Goal: Task Accomplishment & Management: Manage account settings

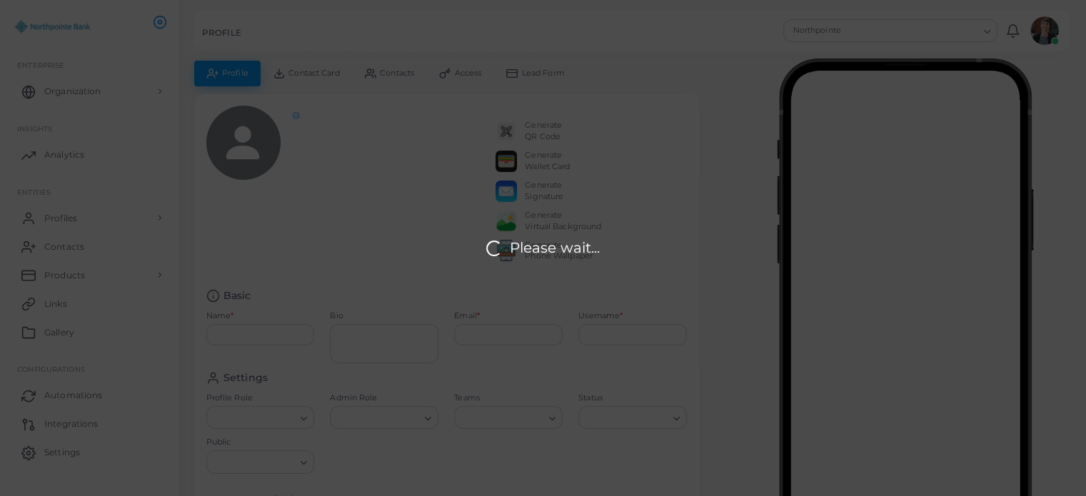
type input "**********"
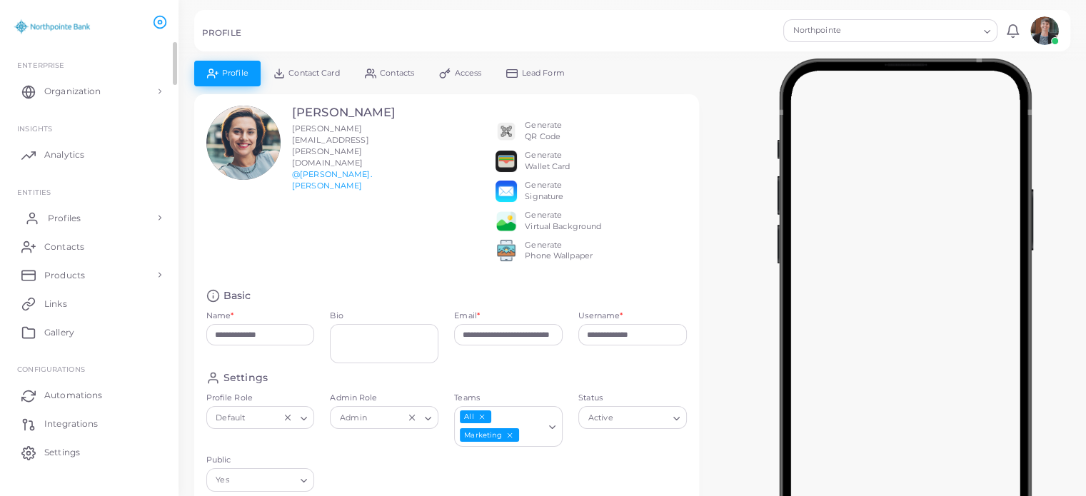
click at [82, 219] on link "Profiles" at bounding box center [89, 217] width 157 height 29
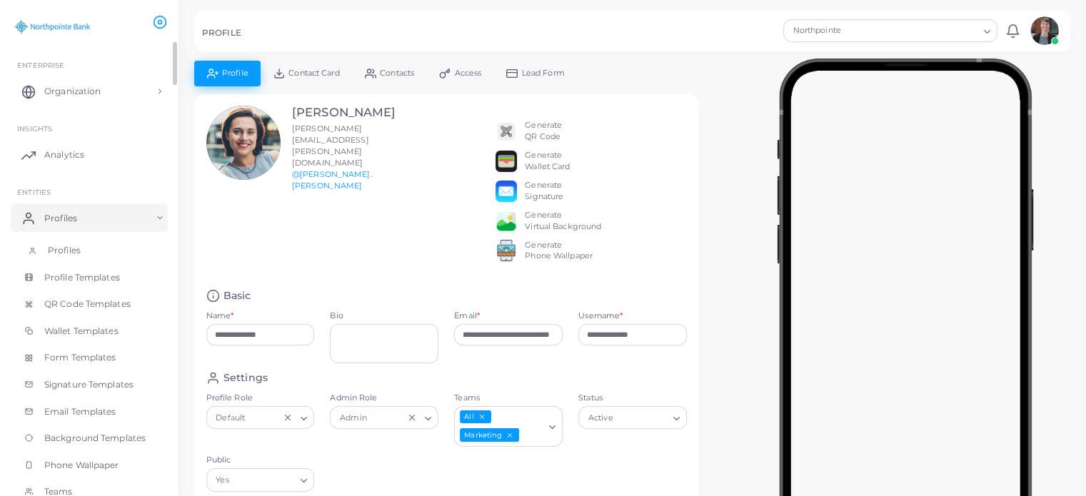
click at [64, 253] on span "Profiles" at bounding box center [64, 250] width 33 height 13
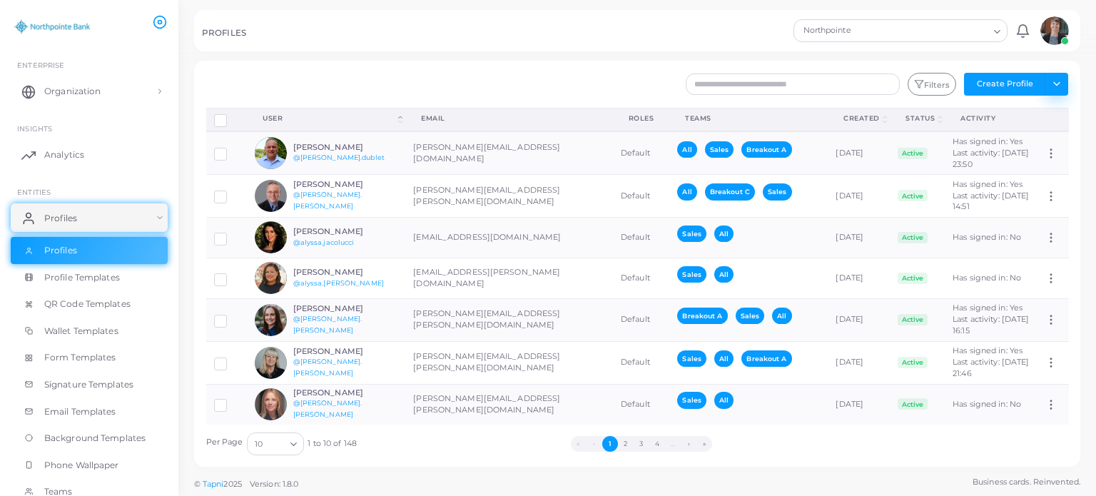
click at [1046, 86] on button "Toggle dropdown" at bounding box center [1057, 84] width 24 height 23
click at [1033, 113] on link "Import Profiles" at bounding box center [1025, 114] width 79 height 21
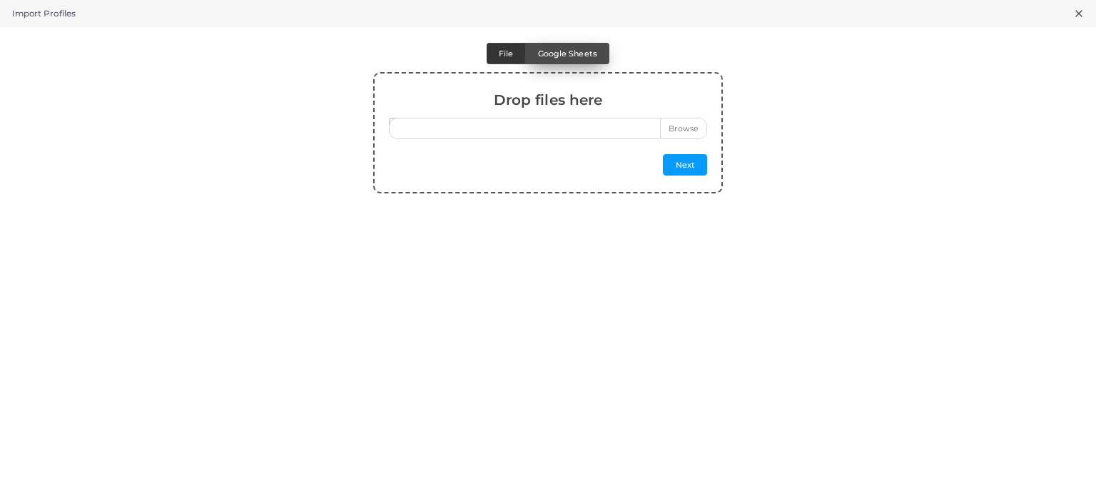
click at [562, 55] on span "Google Sheets" at bounding box center [567, 54] width 59 height 10
type input "**********"
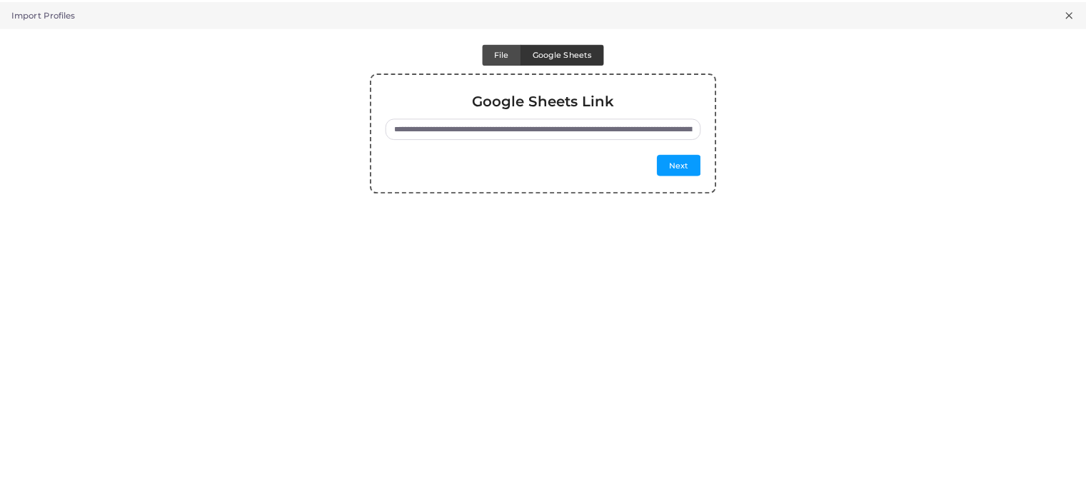
scroll to position [0, 200]
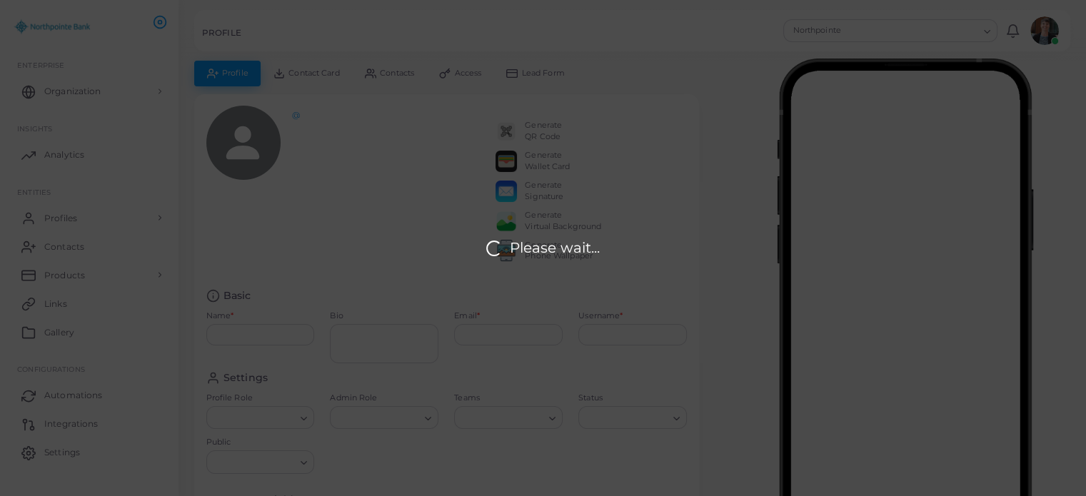
type input "**********"
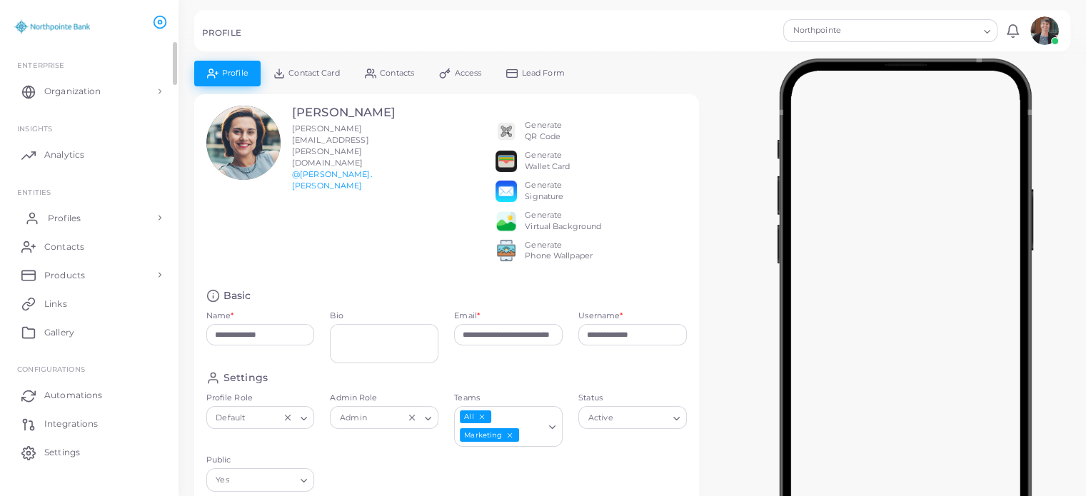
click at [72, 213] on span "Profiles" at bounding box center [64, 218] width 33 height 13
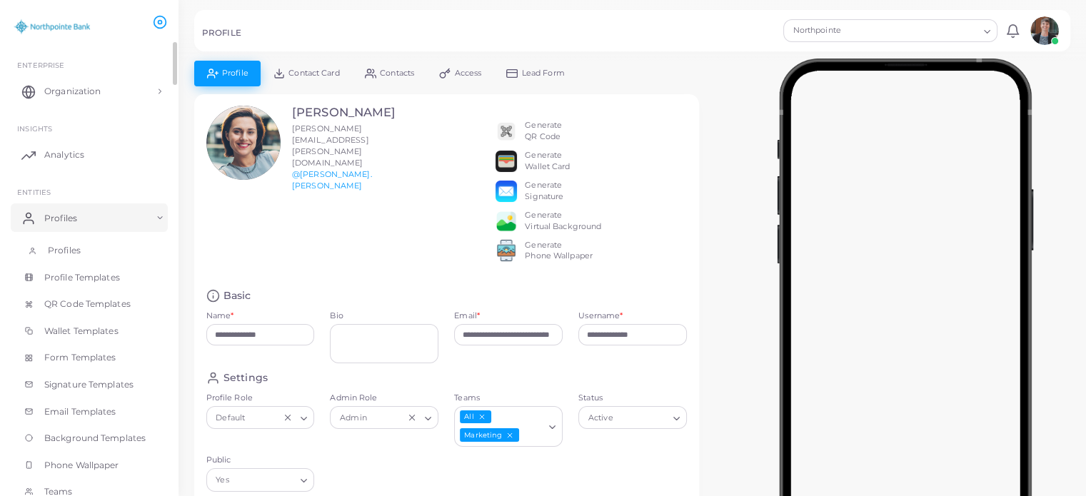
click at [64, 253] on span "Profiles" at bounding box center [64, 250] width 33 height 13
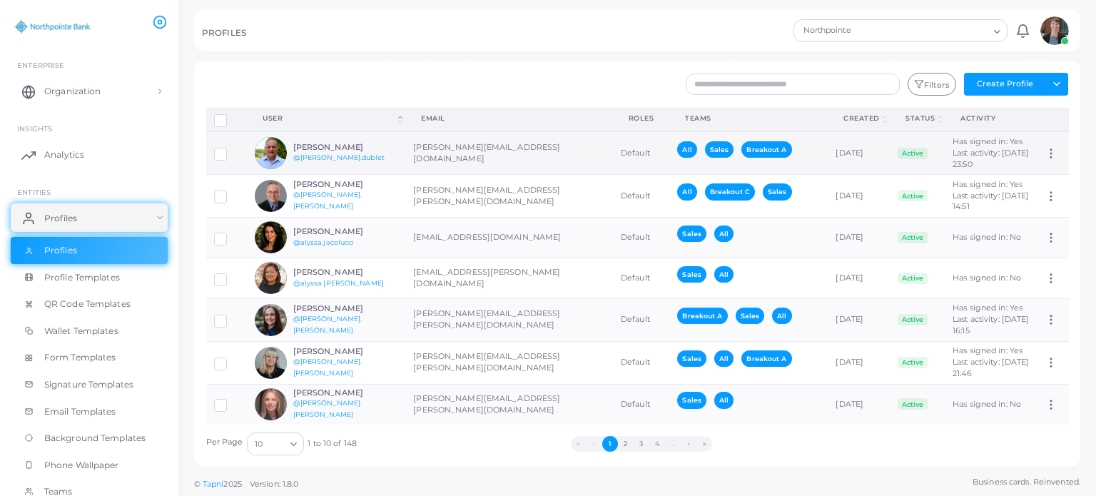
click at [1045, 160] on icon at bounding box center [1051, 153] width 13 height 13
click at [552, 76] on div "Filters Create Profile Toggle dropdown Import Profiles Invite Profiles Export P…" at bounding box center [711, 84] width 732 height 23
click at [316, 151] on h6 "[PERSON_NAME]" at bounding box center [345, 147] width 105 height 9
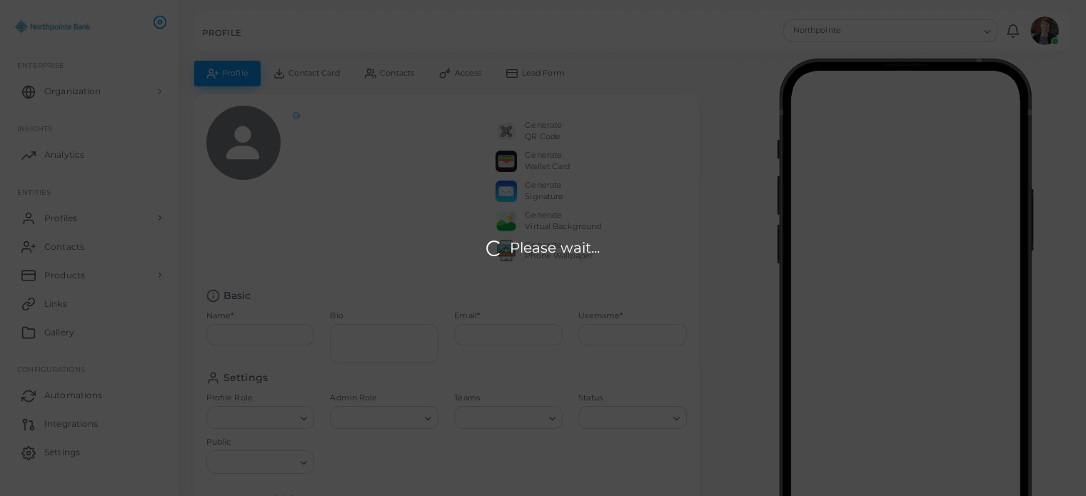
type input "**********"
type textarea "**********"
type input "**********"
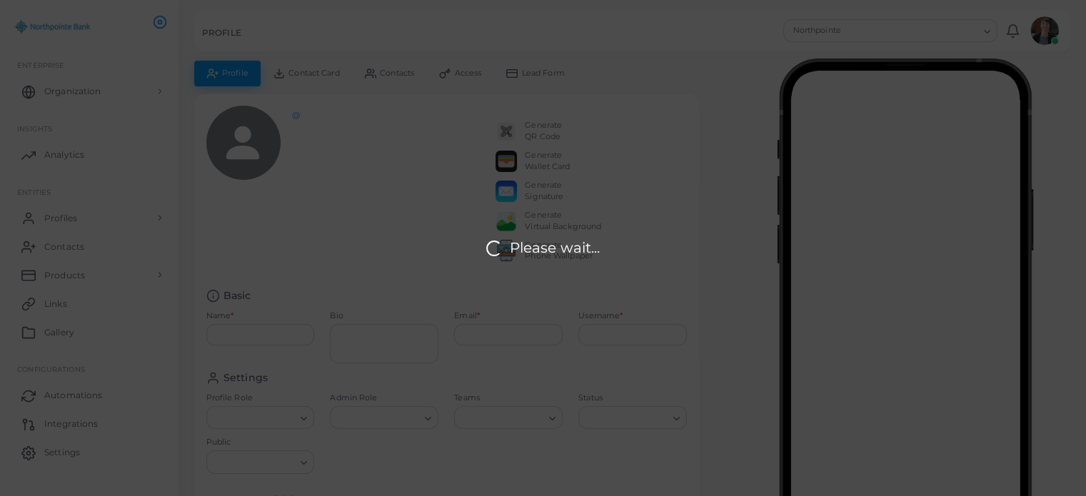
type input "**********"
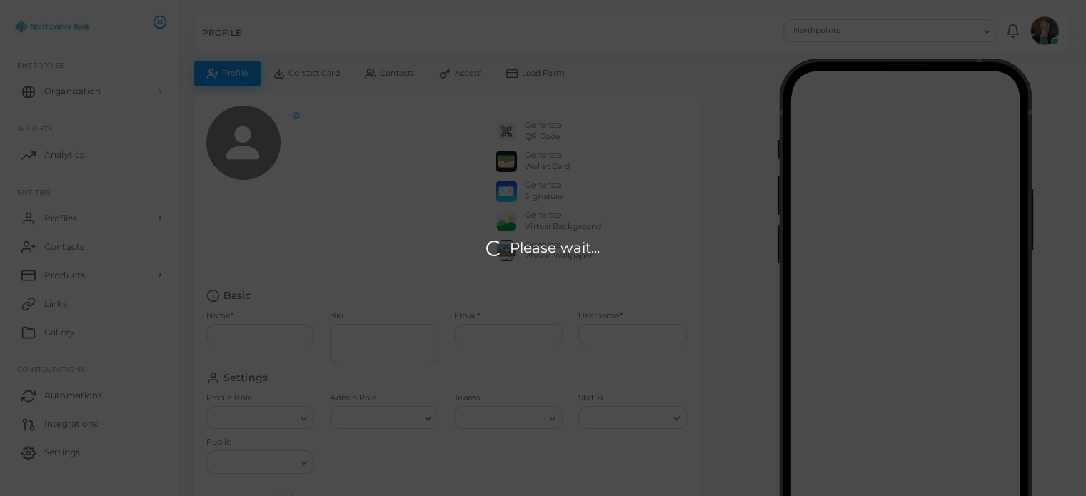
type input "**********"
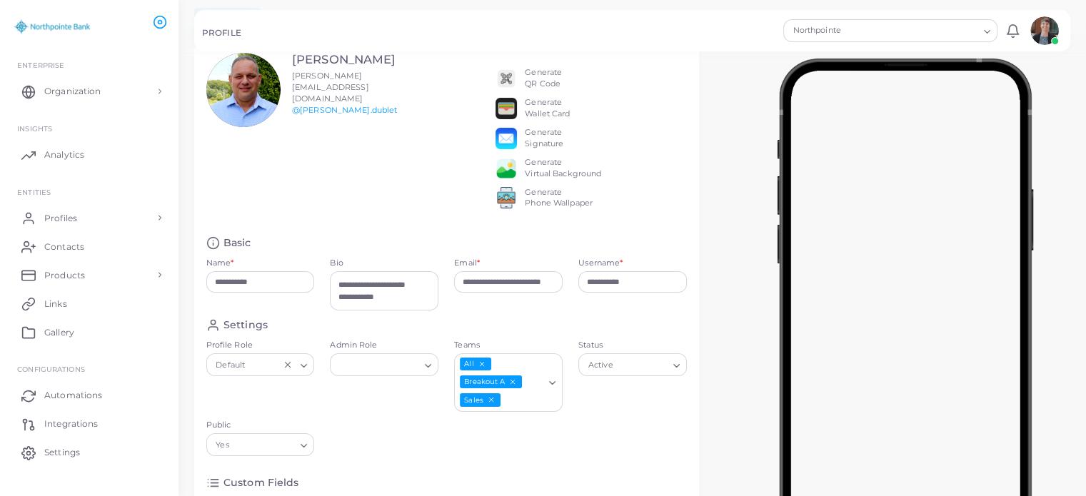
scroll to position [54, 0]
click at [675, 370] on icon "Search for option" at bounding box center [676, 365] width 11 height 11
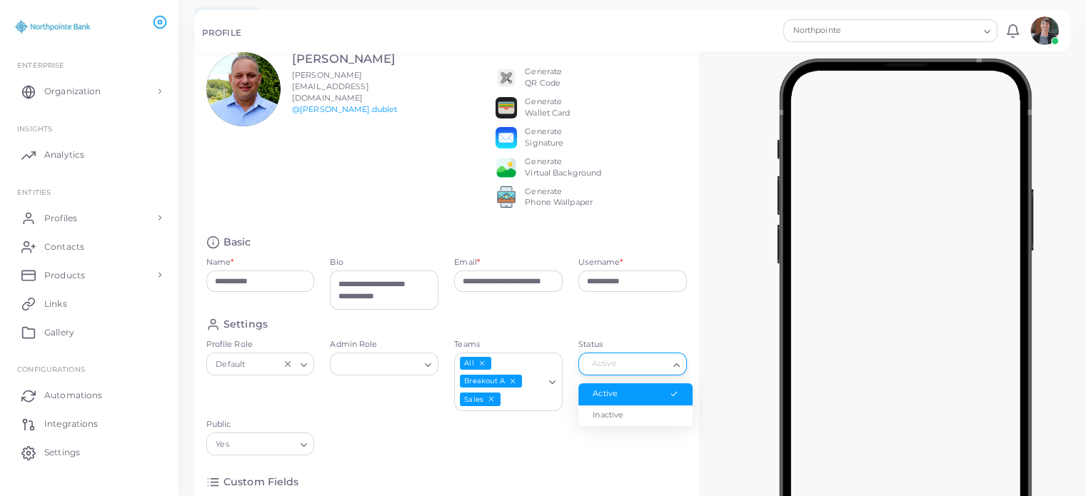
click at [638, 331] on div "Settings" at bounding box center [446, 325] width 481 height 14
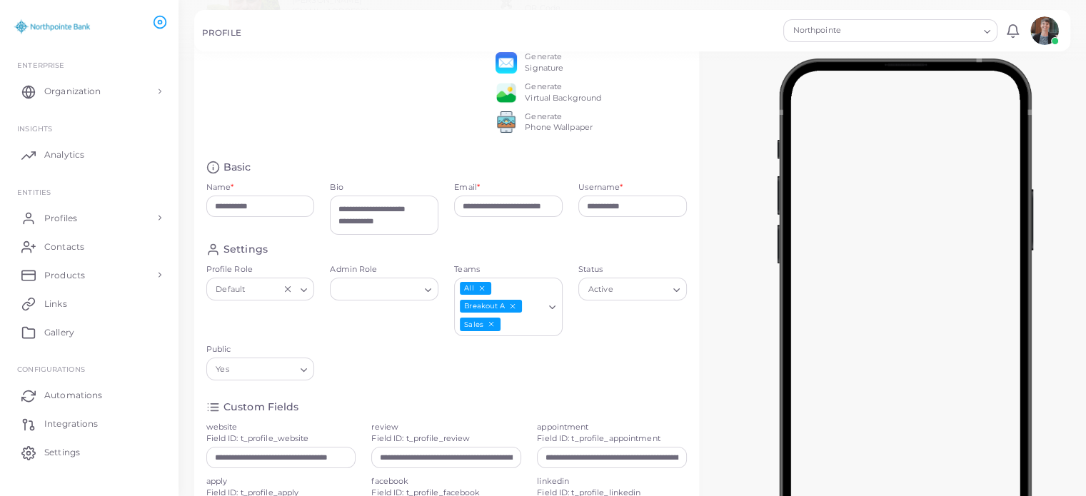
scroll to position [131, 0]
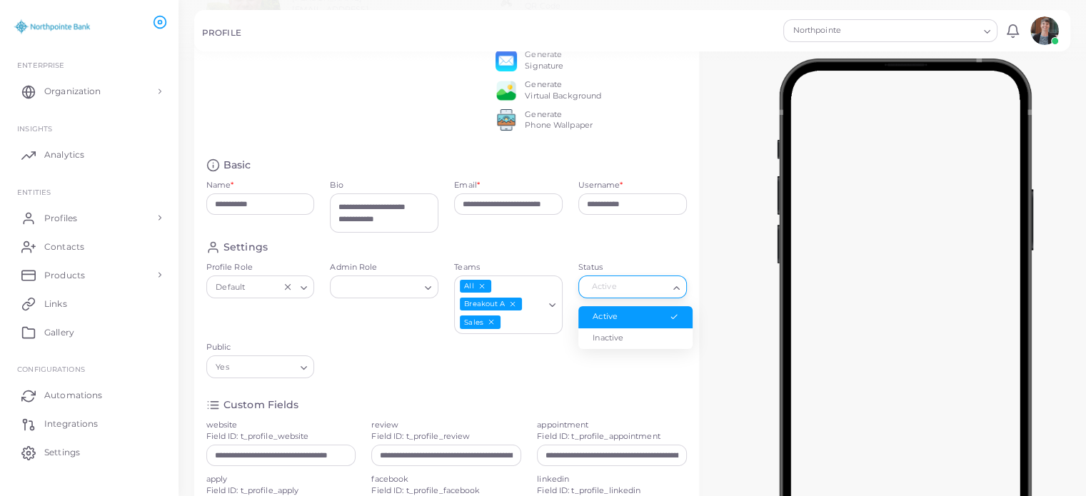
click at [676, 293] on icon "Search for option" at bounding box center [676, 288] width 11 height 11
click at [629, 254] on div "Settings" at bounding box center [446, 248] width 481 height 14
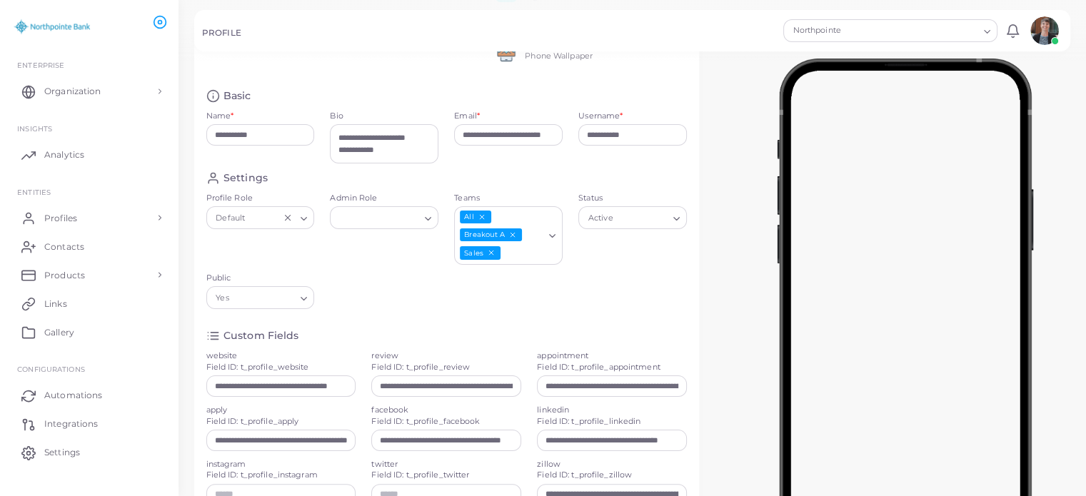
scroll to position [201, 0]
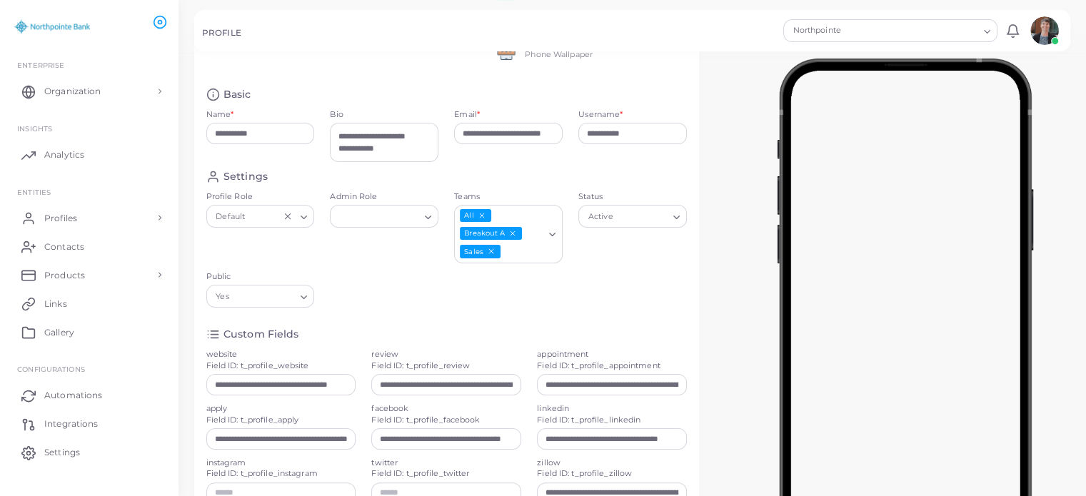
click at [555, 240] on icon "Search for option" at bounding box center [552, 234] width 11 height 11
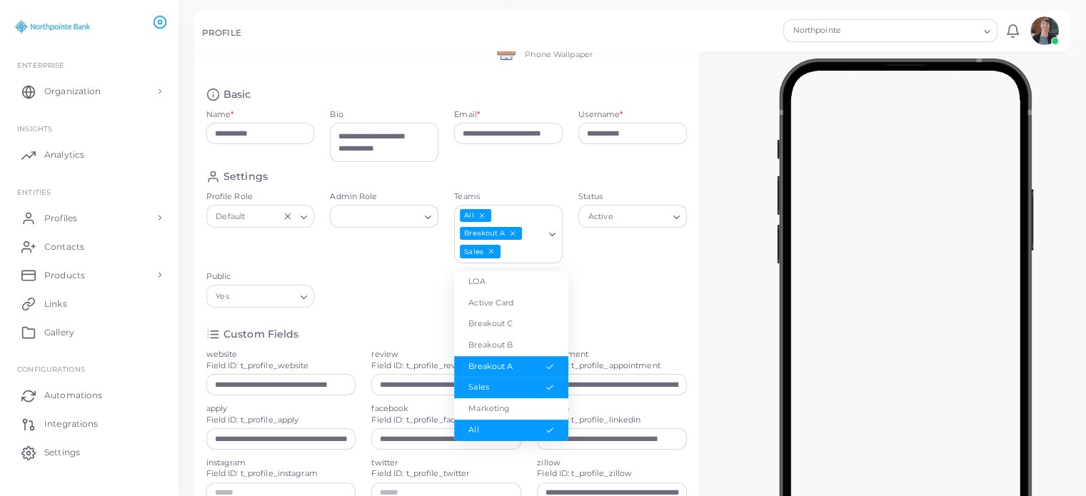
click at [313, 271] on div "Profile Role Default Loading..." at bounding box center [260, 231] width 124 height 80
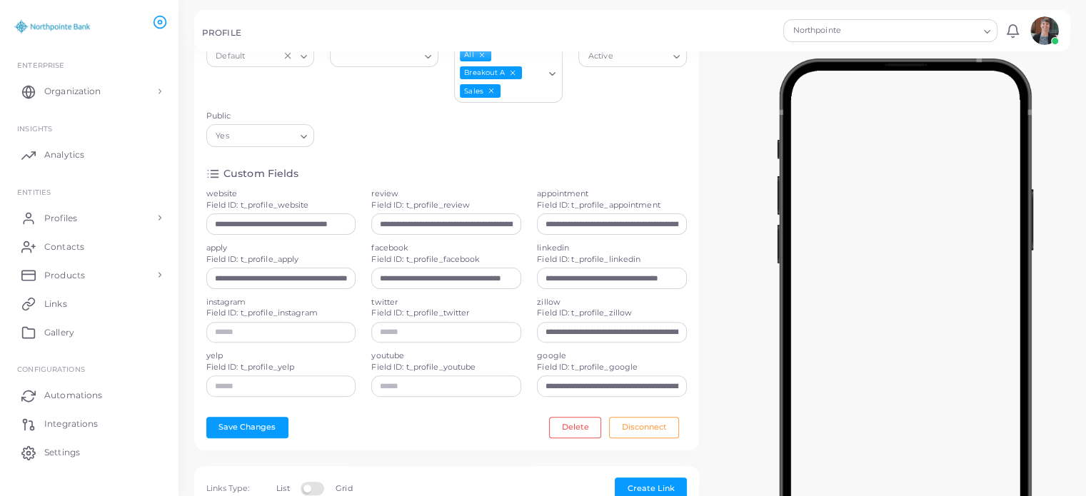
scroll to position [360, 0]
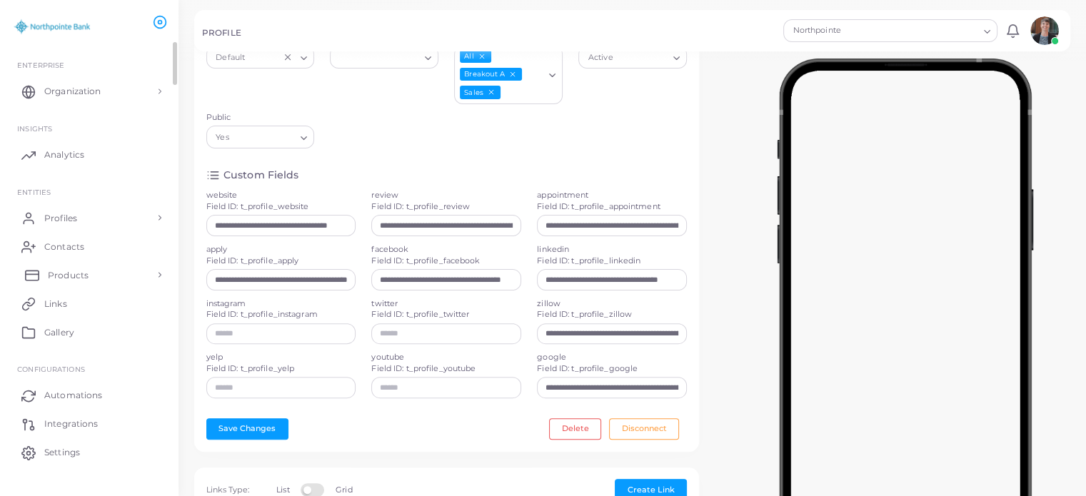
click at [66, 276] on span "Products" at bounding box center [68, 275] width 41 height 13
click at [69, 302] on span "Products" at bounding box center [68, 307] width 41 height 13
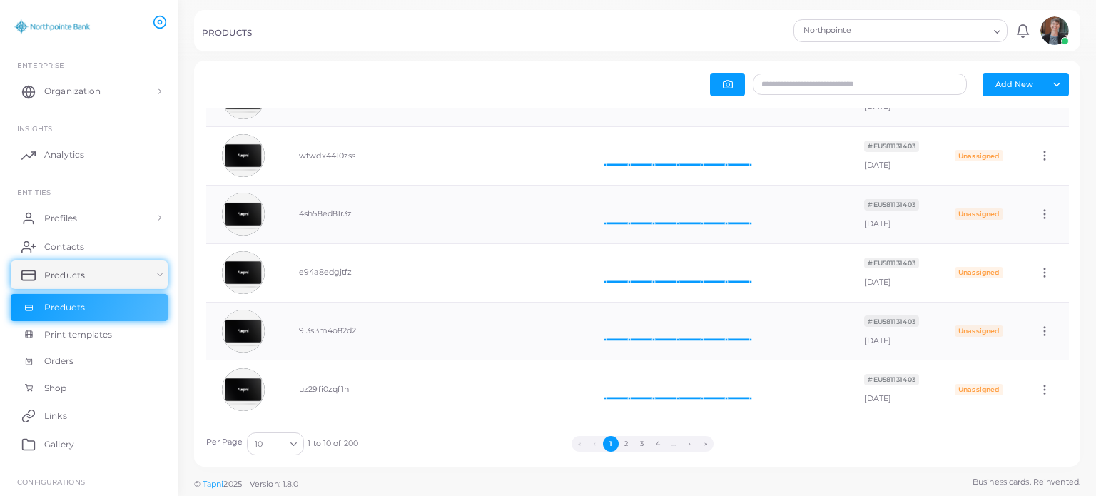
scroll to position [221, 0]
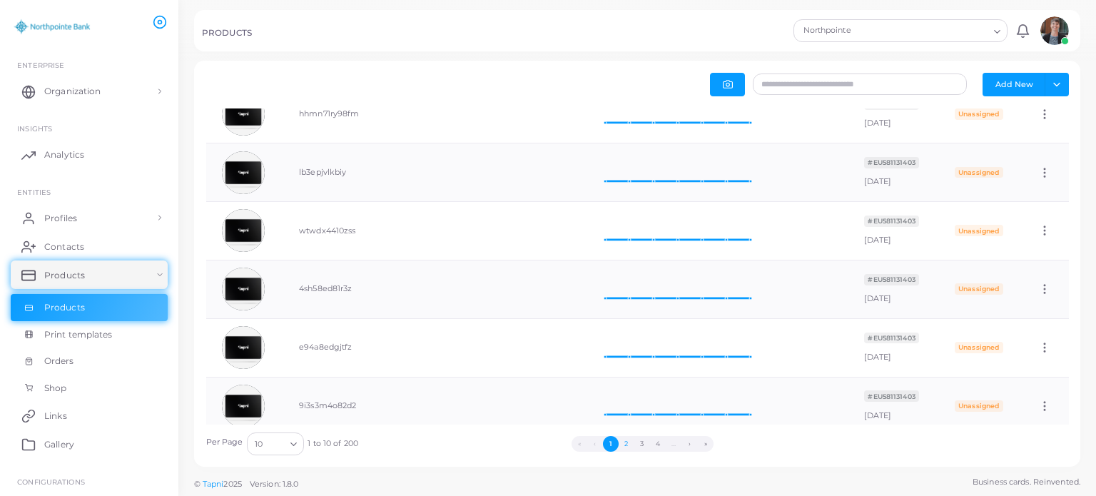
click at [628, 438] on button "2" at bounding box center [627, 444] width 16 height 16
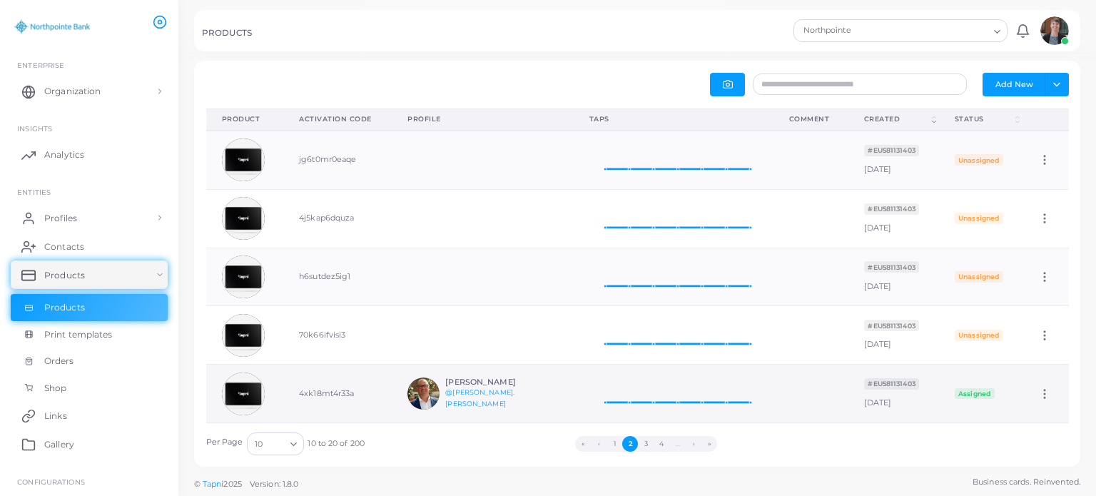
click at [1041, 390] on icon at bounding box center [1045, 394] width 13 height 13
click at [935, 455] on div "Add New Toggle dropdown Export to XLSX Product (Click to clear sorting) Activat…" at bounding box center [637, 264] width 887 height 406
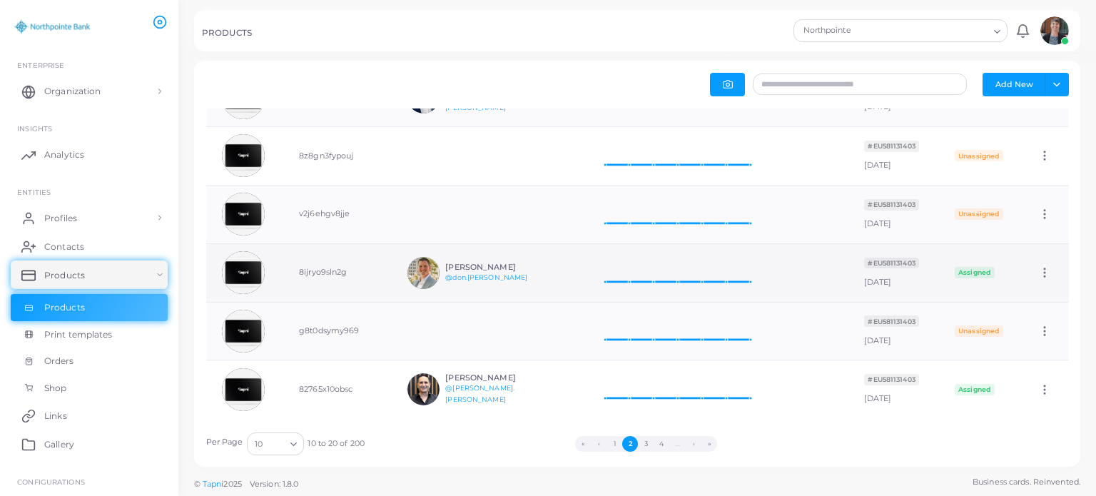
click at [1039, 268] on icon at bounding box center [1045, 272] width 13 height 13
click at [1036, 285] on span "Edit" at bounding box center [1037, 285] width 15 height 11
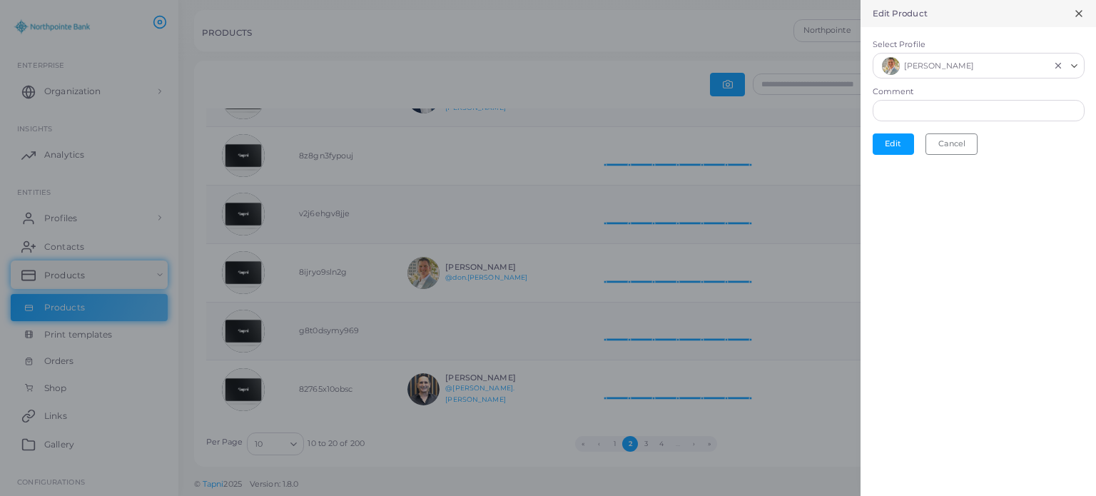
click at [1077, 17] on icon at bounding box center [1079, 13] width 11 height 11
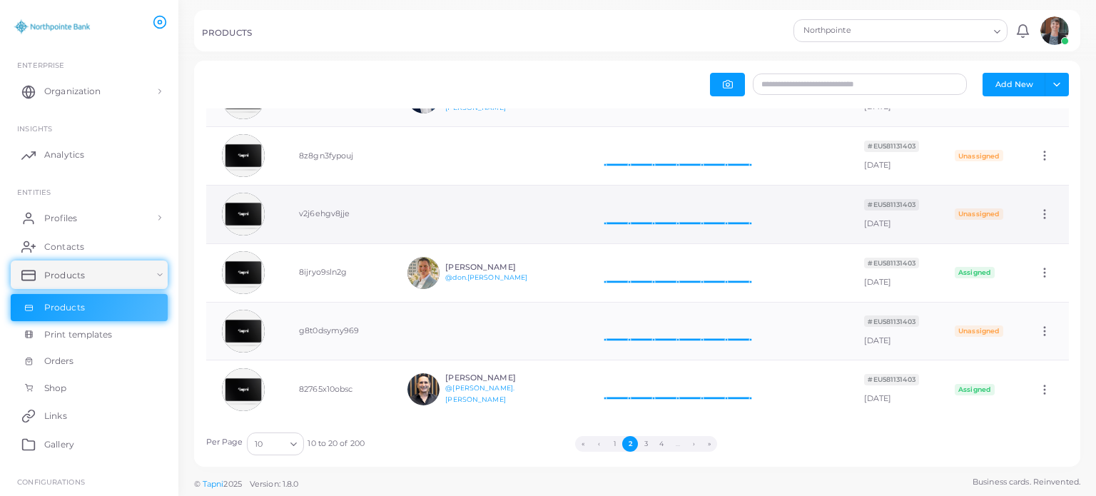
click at [1039, 208] on icon at bounding box center [1045, 214] width 13 height 13
click at [691, 31] on div "PRODUCTS" at bounding box center [495, 35] width 587 height 14
click at [647, 443] on button "3" at bounding box center [646, 444] width 16 height 16
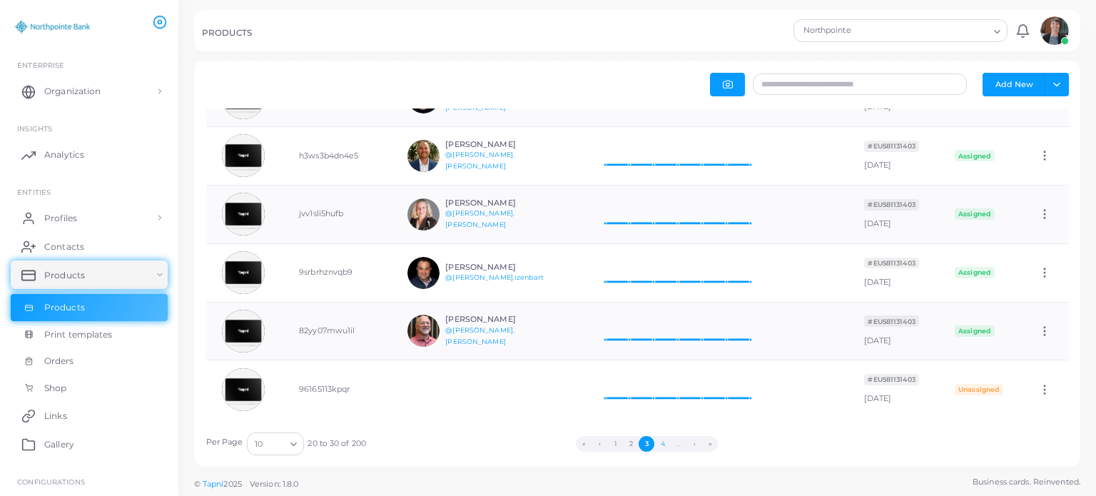
click at [665, 441] on button "4" at bounding box center [663, 444] width 16 height 16
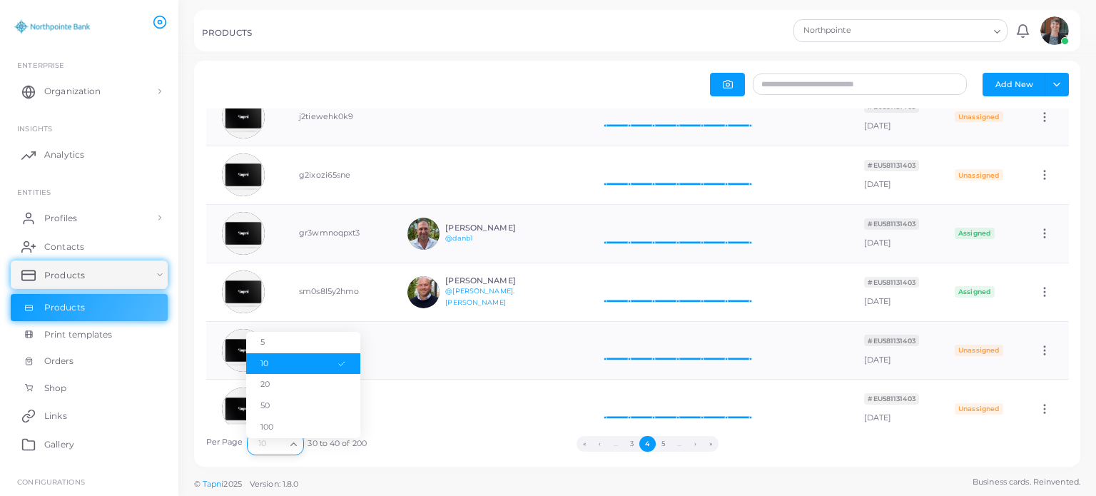
click at [291, 442] on icon "Search for option" at bounding box center [293, 444] width 11 height 11
click at [286, 428] on li "100" at bounding box center [303, 427] width 114 height 21
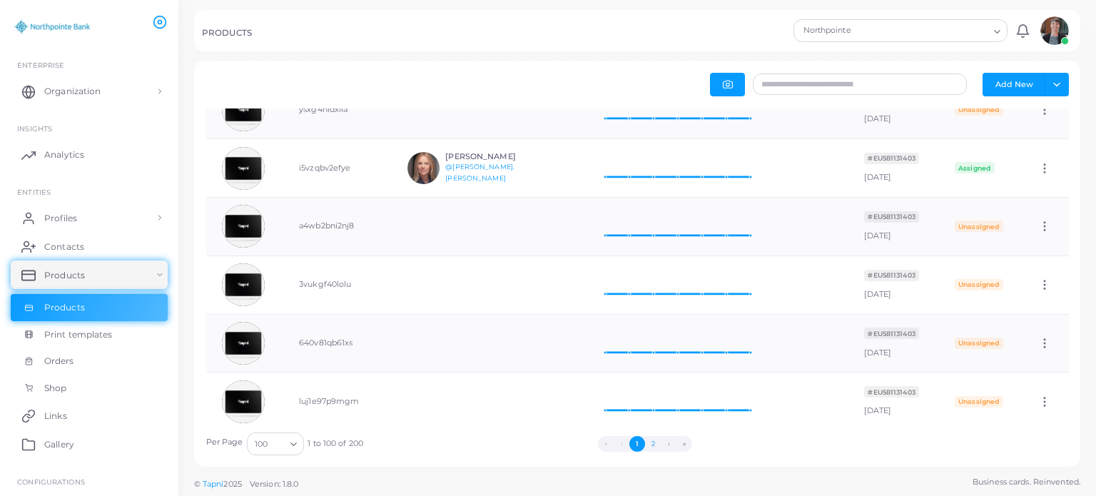
click at [655, 440] on button "2" at bounding box center [653, 444] width 16 height 16
